Goal: Navigation & Orientation: Find specific page/section

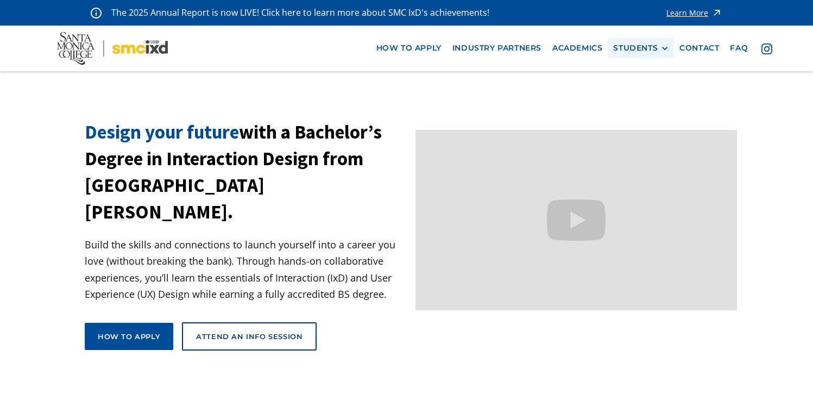
click at [639, 51] on div "STUDENTS" at bounding box center [636, 47] width 45 height 9
click at [635, 91] on link "Current Students" at bounding box center [663, 88] width 98 height 20
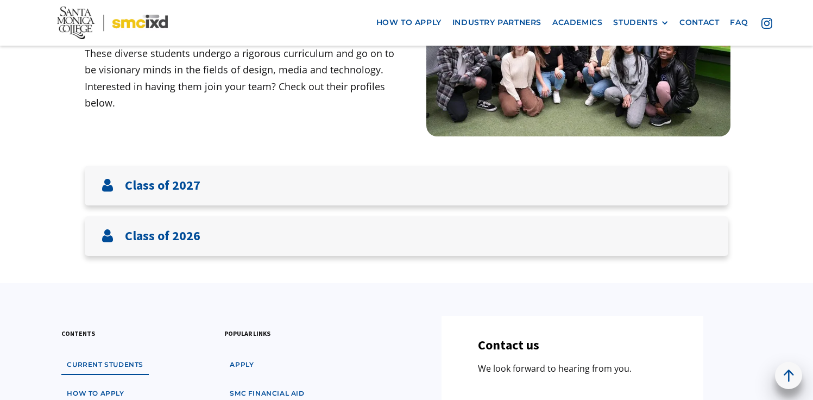
scroll to position [159, 0]
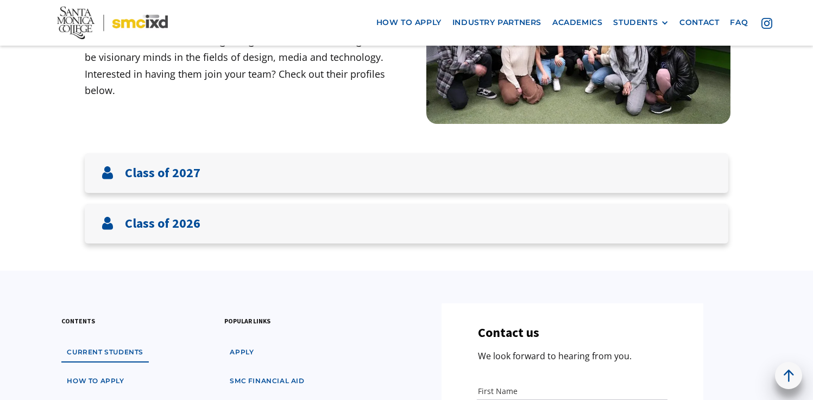
drag, startPoint x: 817, startPoint y: 54, endPoint x: 811, endPoint y: 115, distance: 61.8
click at [811, 115] on html "The 2025 Annual Report is now LIVE! Click here to learn more about SMC IxD's ac…" at bounding box center [406, 41] width 813 height 400
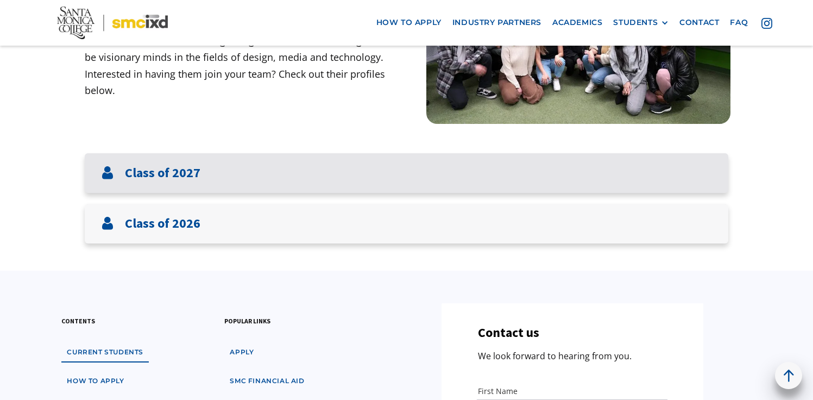
click at [572, 173] on div "Class of 2027" at bounding box center [407, 173] width 644 height 40
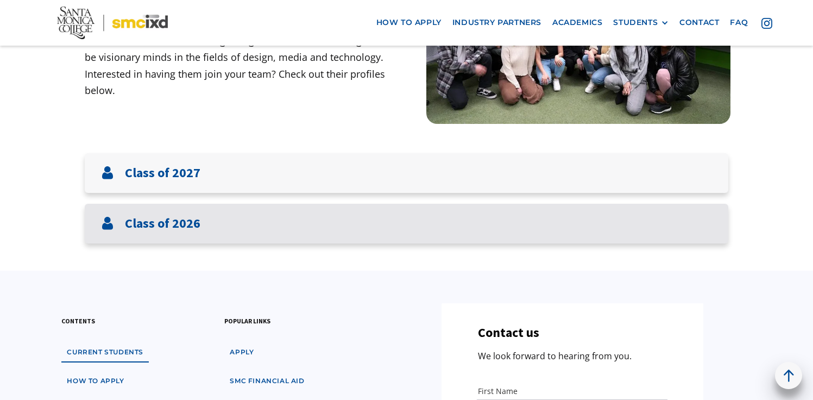
click at [527, 229] on div "Class of 2026" at bounding box center [407, 224] width 644 height 40
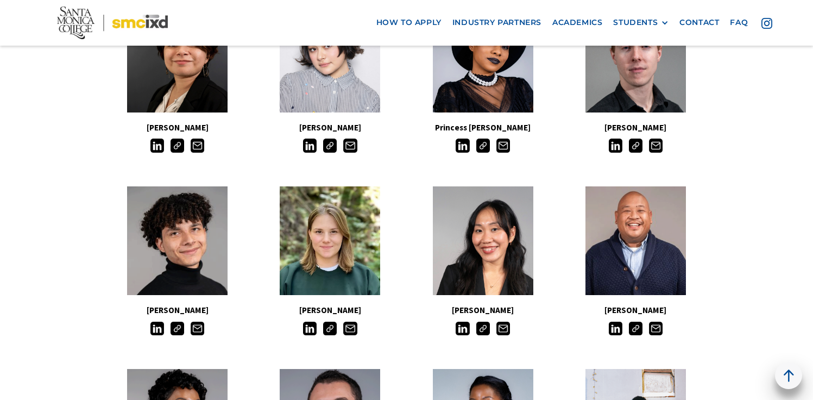
scroll to position [394, 0]
